Goal: Navigation & Orientation: Find specific page/section

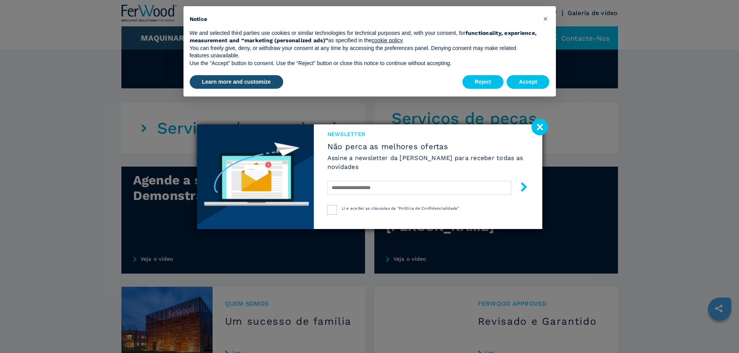
scroll to position [466, 0]
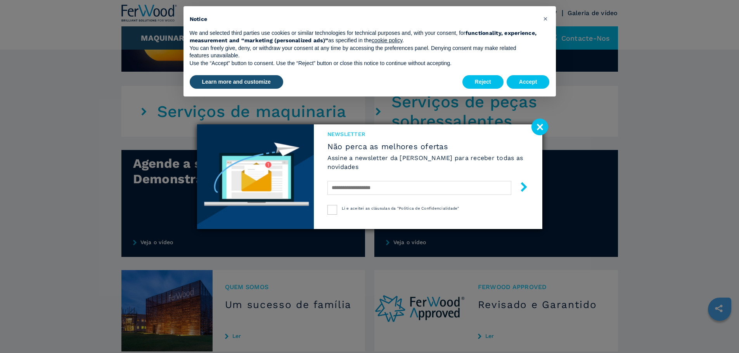
click at [540, 128] on image at bounding box center [540, 127] width 17 height 17
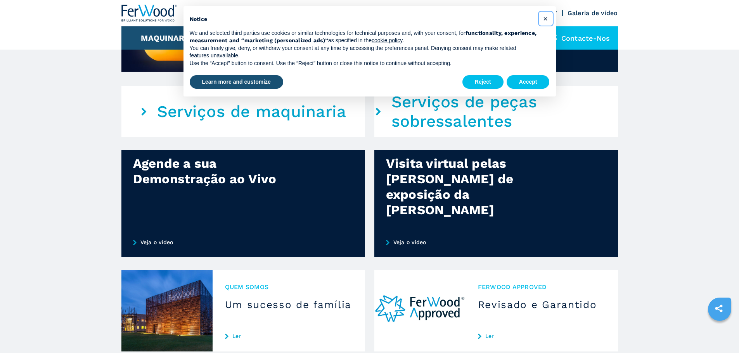
click at [544, 19] on span "×" at bounding box center [545, 18] width 5 height 9
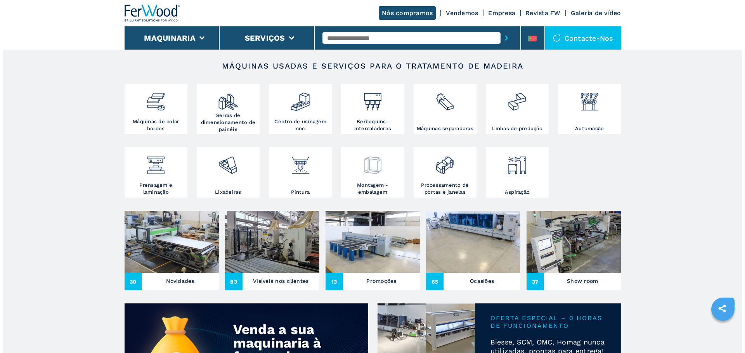
scroll to position [0, 0]
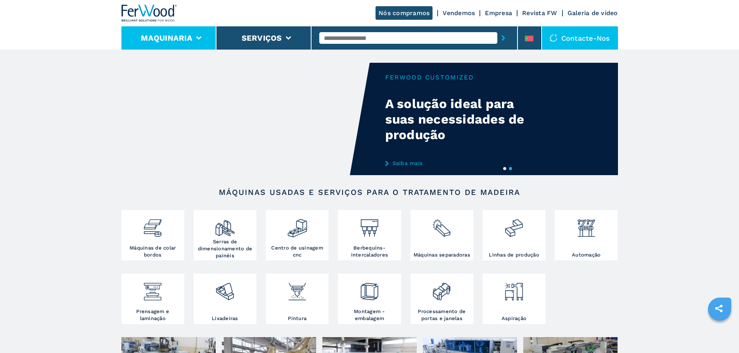
click at [194, 37] on li "Maquinaria" at bounding box center [168, 37] width 95 height 23
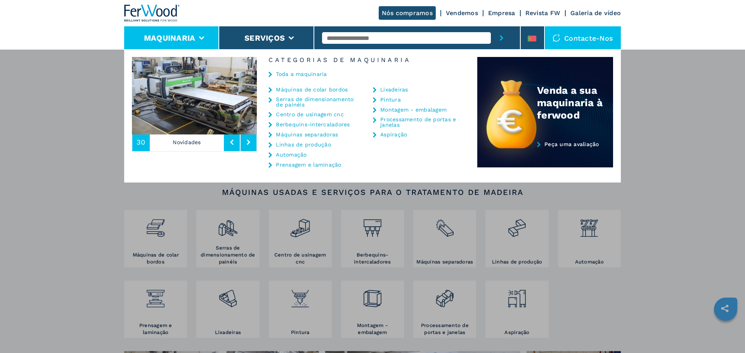
click at [309, 137] on link "Máquinas separadoras" at bounding box center [307, 134] width 62 height 5
click at [312, 136] on link "Máquinas separadoras" at bounding box center [307, 134] width 62 height 5
click at [269, 134] on icon at bounding box center [269, 134] width 3 height 5
click at [310, 72] on link "Toda a maquinaria" at bounding box center [301, 73] width 51 height 5
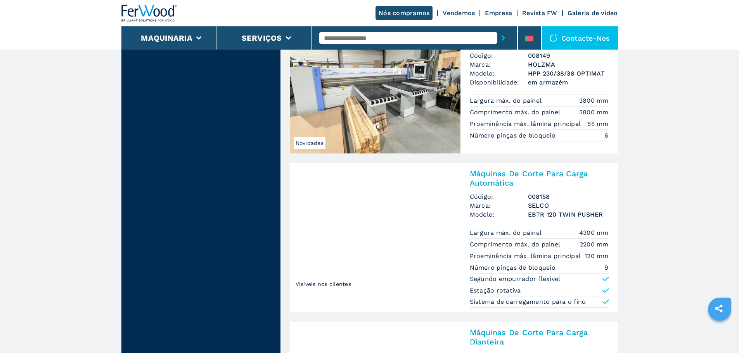
scroll to position [1474, 0]
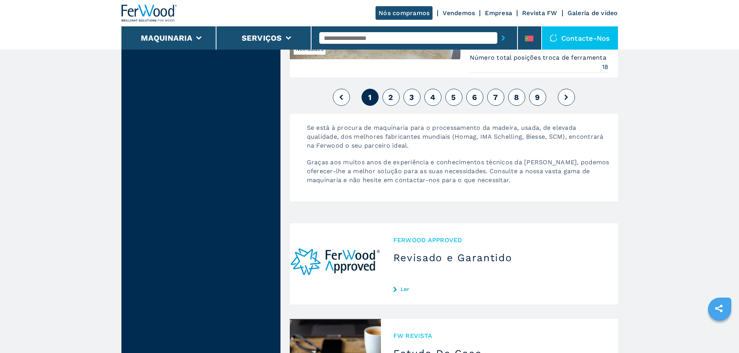
scroll to position [1928, 0]
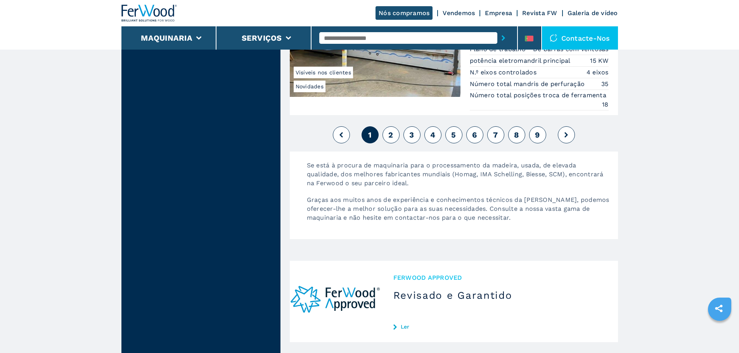
click at [598, 12] on link "Galeria de vídeo" at bounding box center [593, 12] width 50 height 7
click at [593, 13] on link "Galeria de vídeo" at bounding box center [593, 12] width 50 height 7
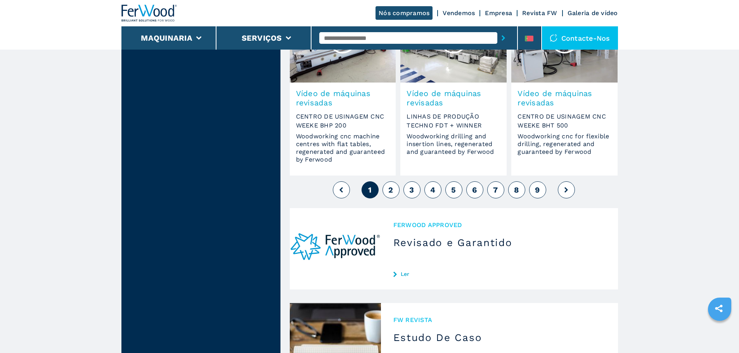
scroll to position [660, 0]
